Goal: Task Accomplishment & Management: Manage account settings

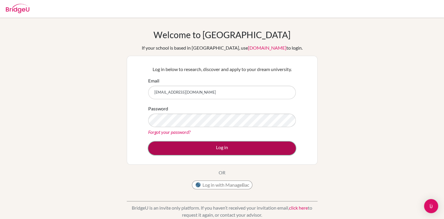
click at [214, 142] on button "Log in" at bounding box center [222, 147] width 148 height 13
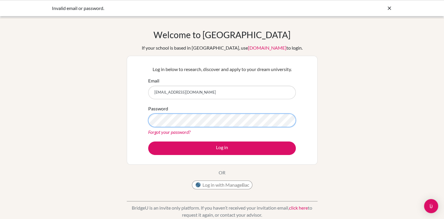
click at [128, 119] on div "Log in below to research, discover and apply to your dream university. Email 27…" at bounding box center [222, 110] width 191 height 109
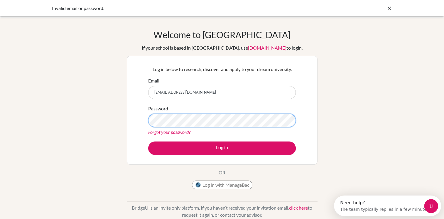
click at [148, 141] on button "Log in" at bounding box center [222, 147] width 148 height 13
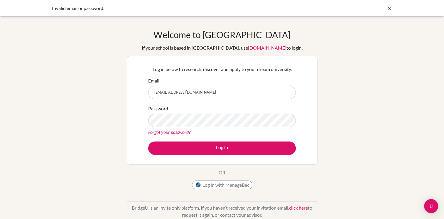
click at [174, 94] on input "[EMAIL_ADDRESS][DOMAIN_NAME]" at bounding box center [222, 92] width 148 height 13
click at [218, 90] on input "[EMAIL_ADDRESS][DOMAIN_NAME]" at bounding box center [222, 92] width 148 height 13
click at [313, 106] on div "Log in below to research, discover and apply to your dream university. Email 27…" at bounding box center [222, 110] width 191 height 109
click at [148, 141] on button "Log in" at bounding box center [222, 147] width 148 height 13
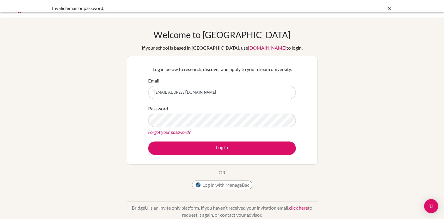
click at [150, 147] on button "Log in" at bounding box center [222, 147] width 148 height 13
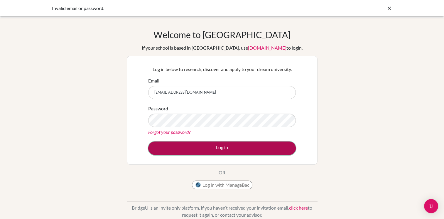
click at [150, 147] on button "Log in" at bounding box center [222, 147] width 148 height 13
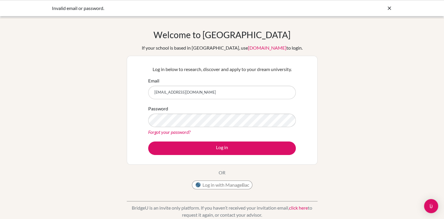
click at [169, 131] on link "Forgot your password?" at bounding box center [169, 132] width 42 height 6
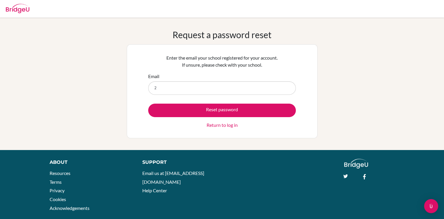
type input "[EMAIL_ADDRESS][DOMAIN_NAME]"
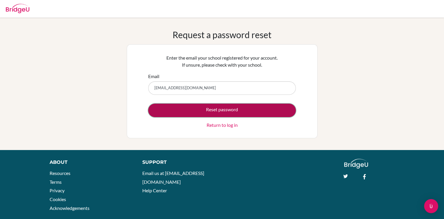
click at [164, 109] on button "Reset password" at bounding box center [222, 110] width 148 height 13
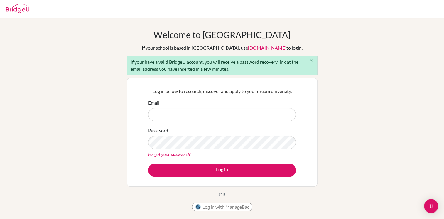
type input "[EMAIL_ADDRESS][DOMAIN_NAME]"
click at [111, 142] on div "Welcome to BridgeU If your school is based in China, use app.bridge-u.com.cn to…" at bounding box center [222, 136] width 444 height 214
click at [148, 163] on button "Log in" at bounding box center [222, 169] width 148 height 13
